Goal: Task Accomplishment & Management: Use online tool/utility

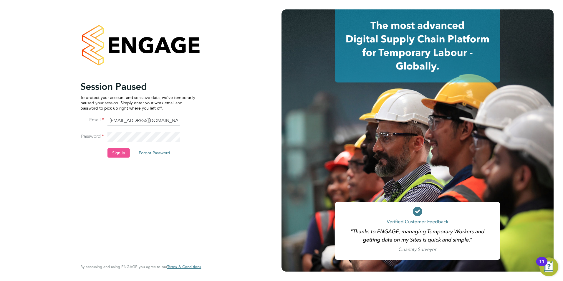
click at [120, 155] on button "Sign In" at bounding box center [119, 152] width 22 height 9
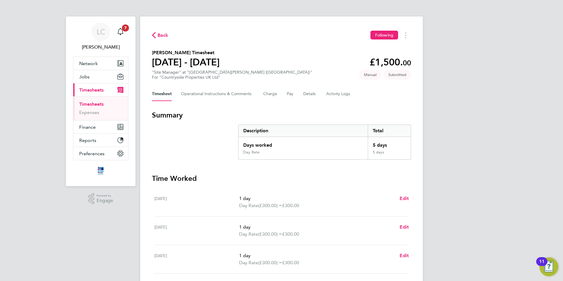
click at [95, 106] on link "Timesheets" at bounding box center [91, 104] width 24 height 6
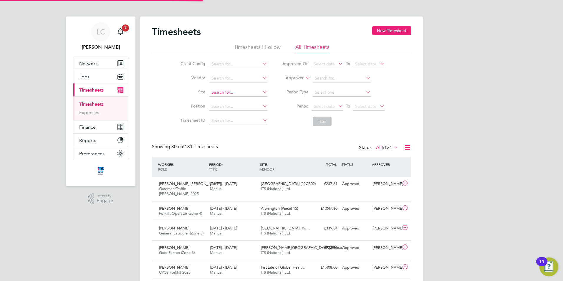
click at [214, 89] on input at bounding box center [238, 92] width 58 height 8
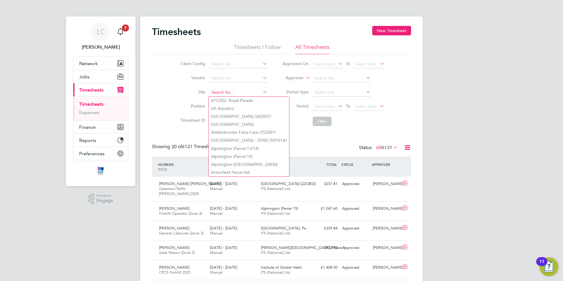
type input "g"
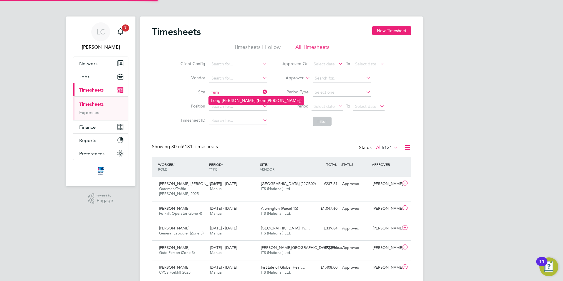
click at [240, 97] on li "Long Marston ( Fern leigh Park)" at bounding box center [256, 101] width 95 height 8
type input "Long Marston (Fernleigh Park)"
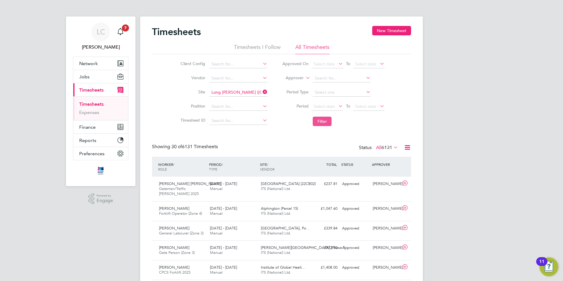
click at [321, 121] on button "Filter" at bounding box center [322, 121] width 19 height 9
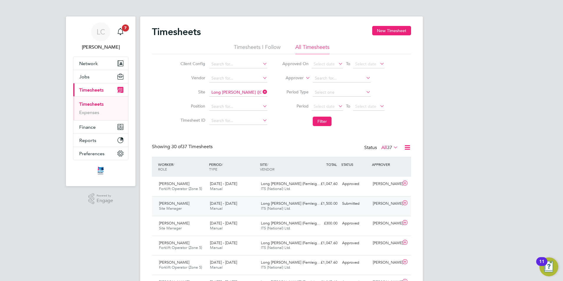
click at [379, 204] on div "Louis Sands" at bounding box center [386, 204] width 31 height 10
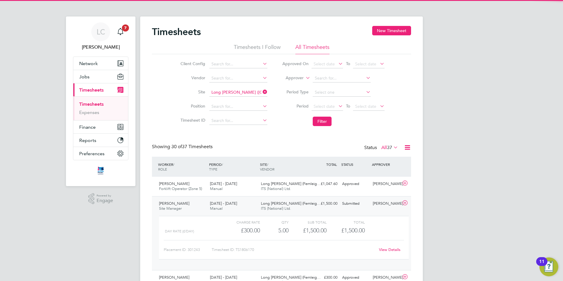
click at [379, 204] on div "Louis Sands" at bounding box center [386, 204] width 31 height 10
